Goal: Find specific page/section: Find specific page/section

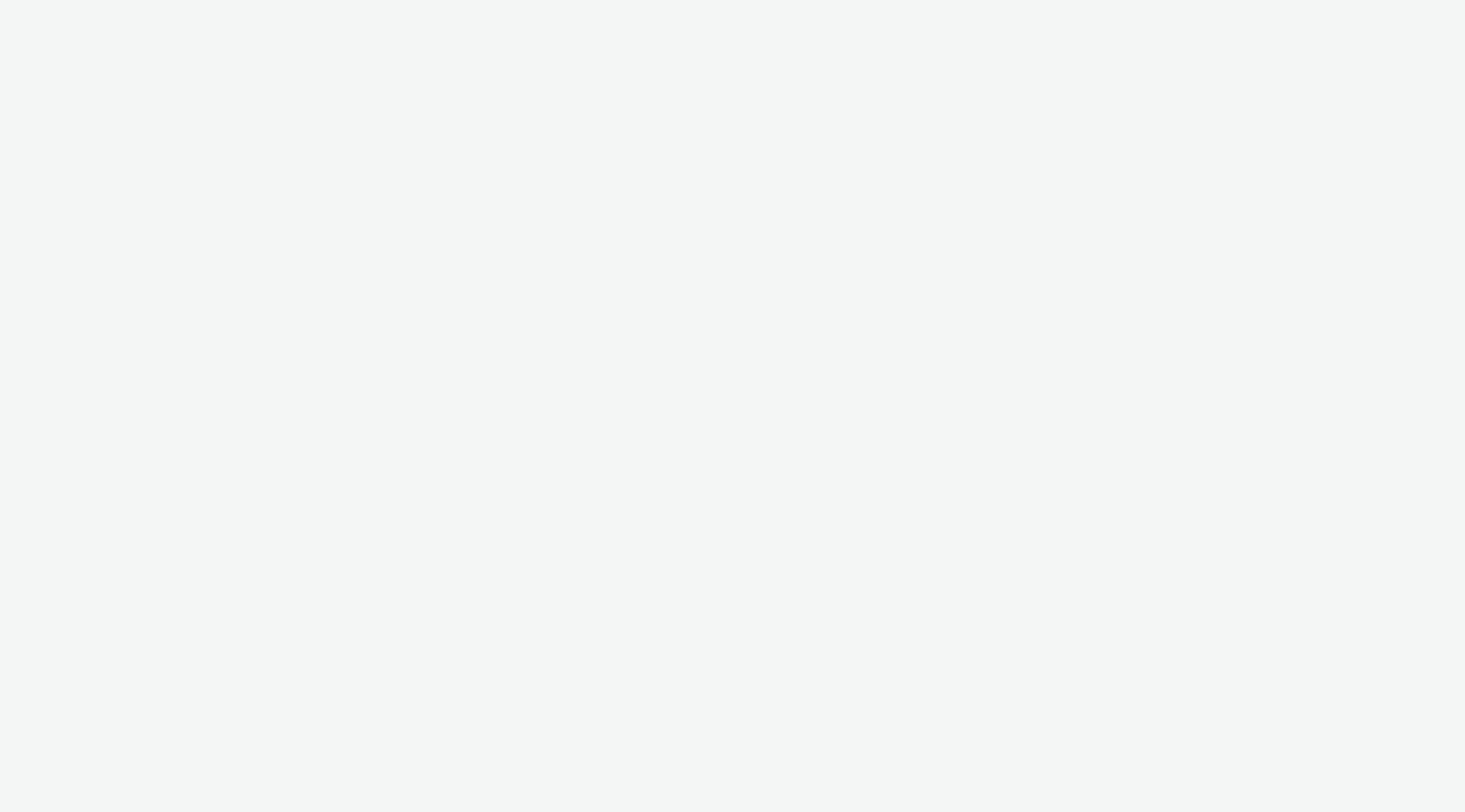
select select "2fc77e36-bb93-4aa3-9dff-dcb08e02eac6"
select select "2405a9d4-3350-4458-8d06-44f78962fa76"
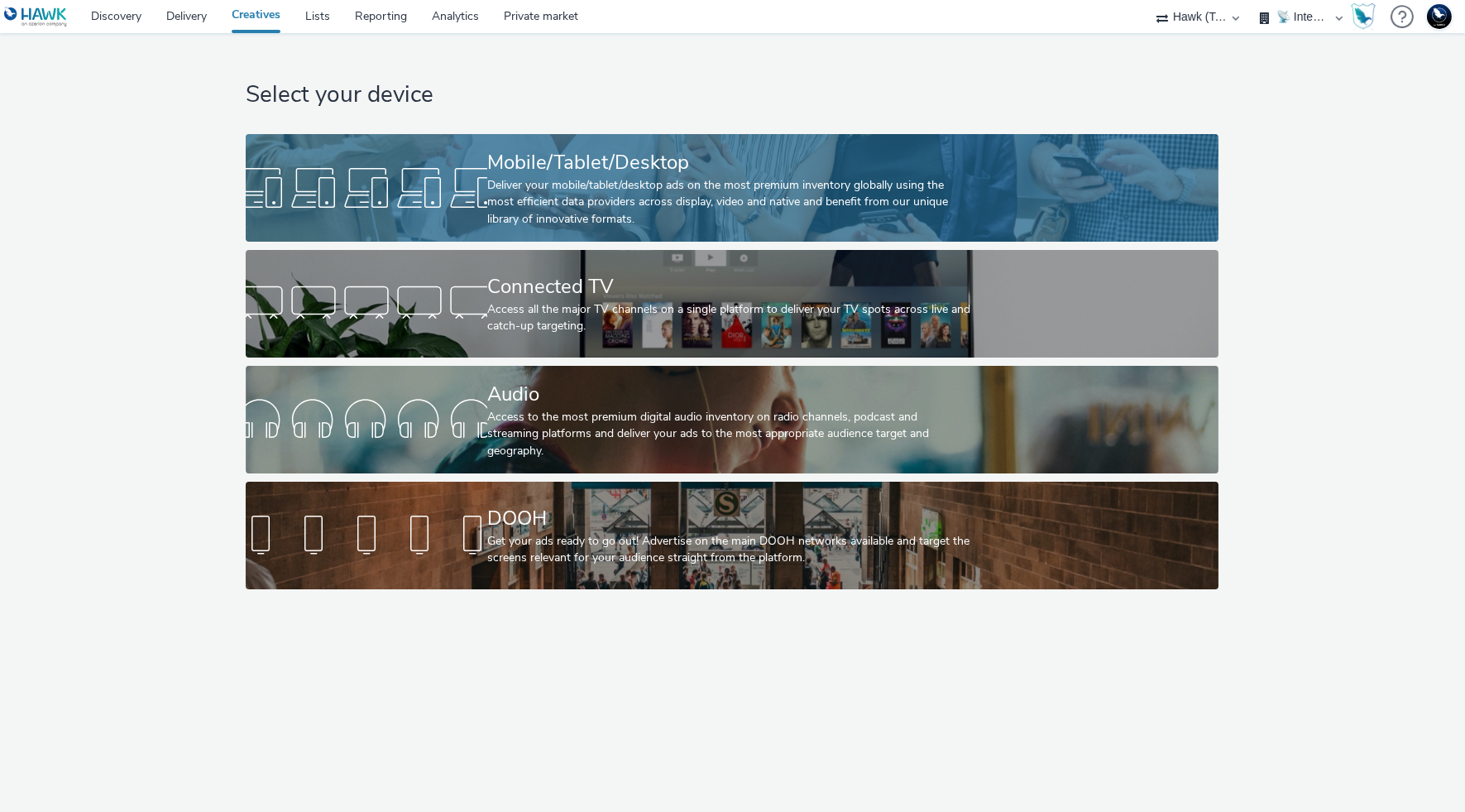
click at [1072, 182] on link "Mobile/Tablet/Desktop Deliver your mobile/tablet/desktop ads on the most premiu…" at bounding box center [732, 188] width 973 height 108
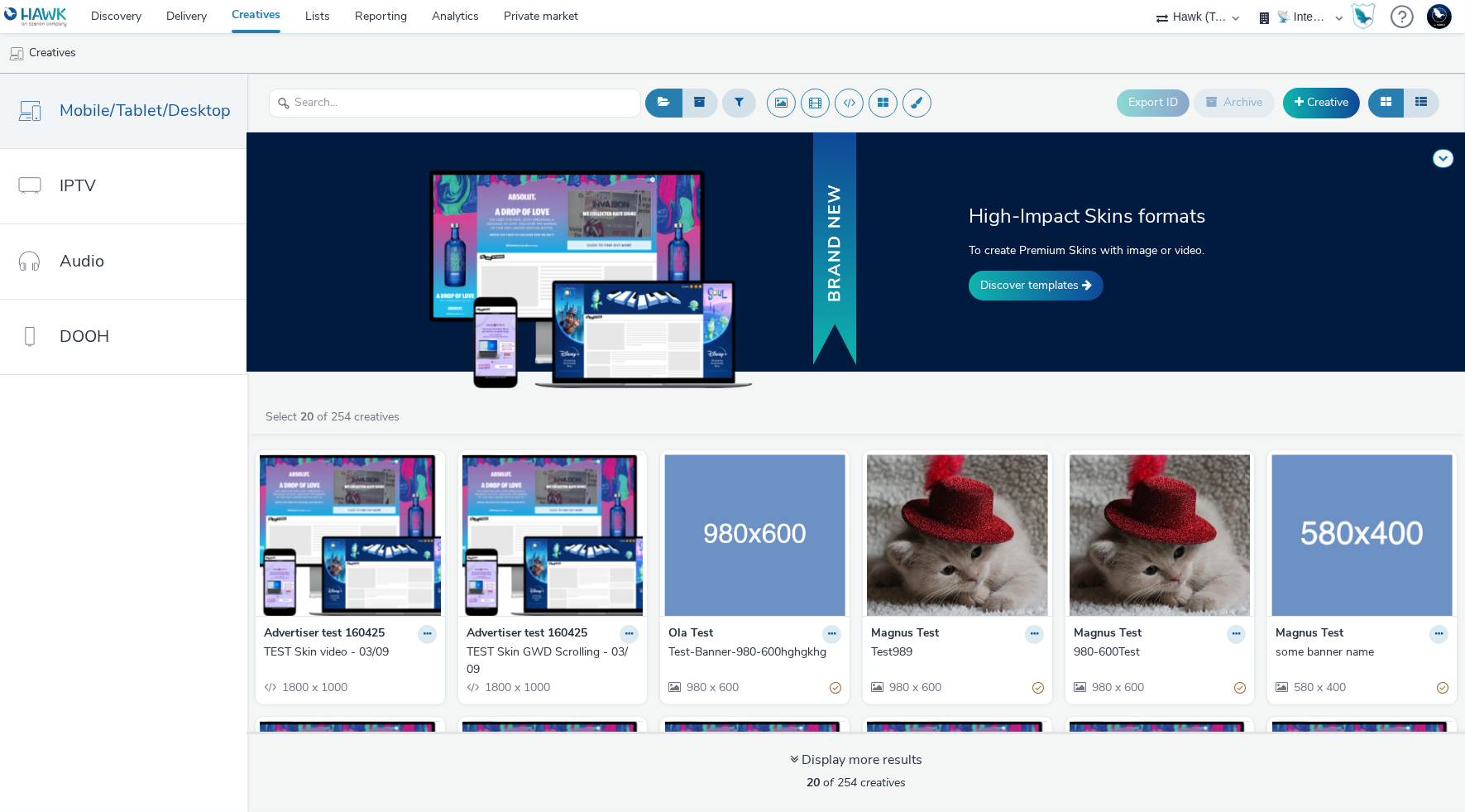
click at [1022, 61] on ul "Creatives" at bounding box center [732, 53] width 1465 height 40
click at [427, 96] on input "text" at bounding box center [455, 102] width 373 height 29
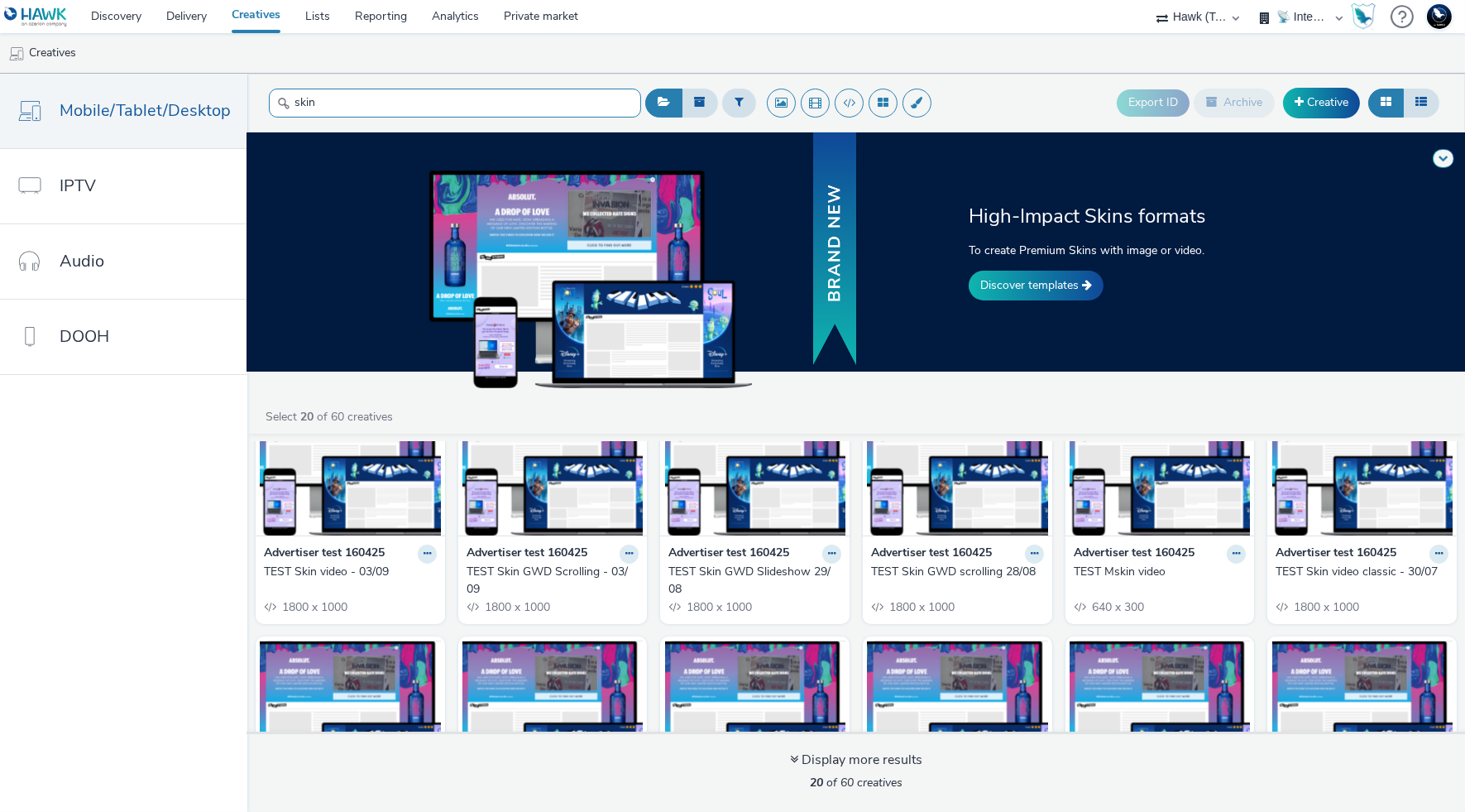
scroll to position [79, 0]
type input "skin"
click at [1351, 573] on div "TEST Skin video classic - 30/07" at bounding box center [1358, 572] width 166 height 17
